Goal: Information Seeking & Learning: Learn about a topic

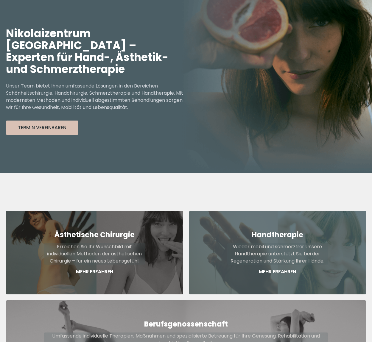
scroll to position [59, 0]
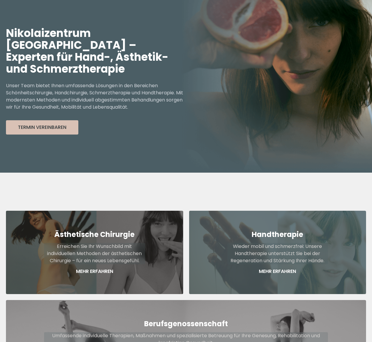
click at [281, 214] on div "Handtherapie Wieder mobil und schmerzfrei: Unsere Handtherapie unterstützt Sie …" at bounding box center [277, 252] width 177 height 83
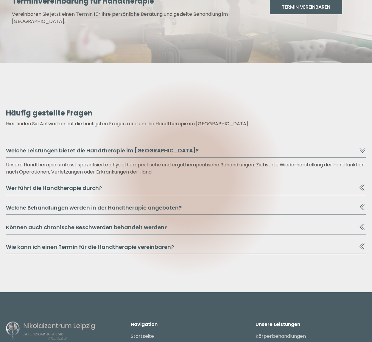
scroll to position [2826, 0]
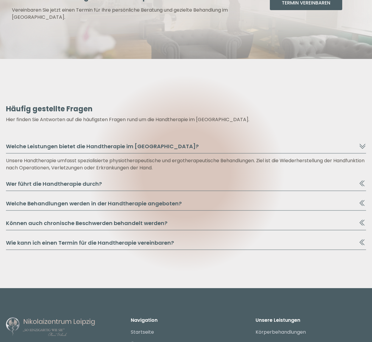
click at [361, 142] on icon at bounding box center [361, 145] width 7 height 7
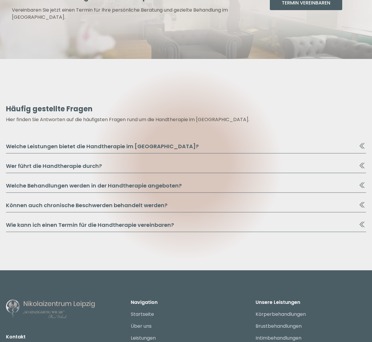
click at [361, 142] on icon at bounding box center [361, 145] width 7 height 7
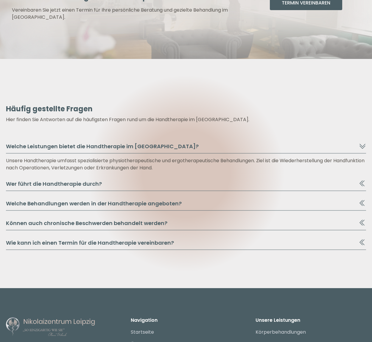
click at [360, 200] on icon at bounding box center [360, 203] width 3 height 6
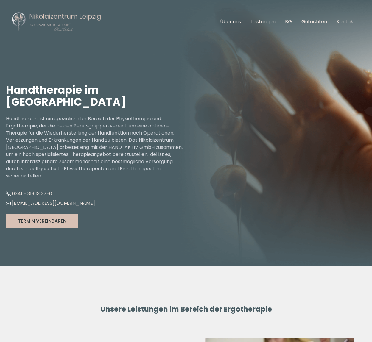
scroll to position [0, 0]
